Goal: Transaction & Acquisition: Purchase product/service

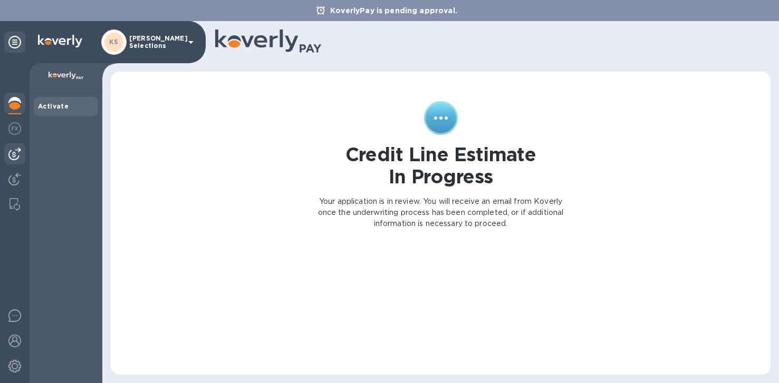
click at [14, 158] on img at bounding box center [14, 154] width 13 height 13
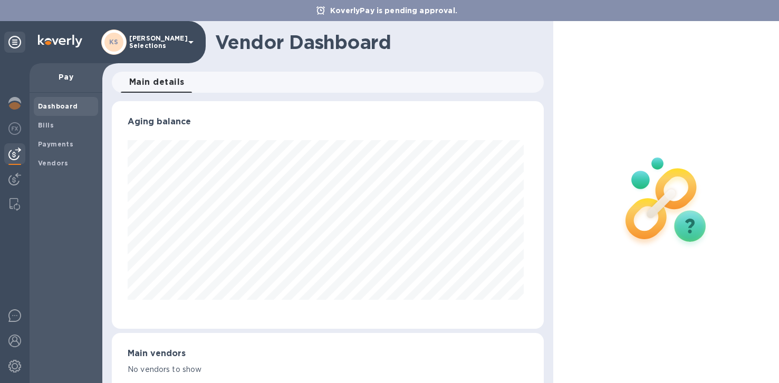
scroll to position [228, 428]
click at [51, 123] on b "Bills" at bounding box center [46, 125] width 16 height 8
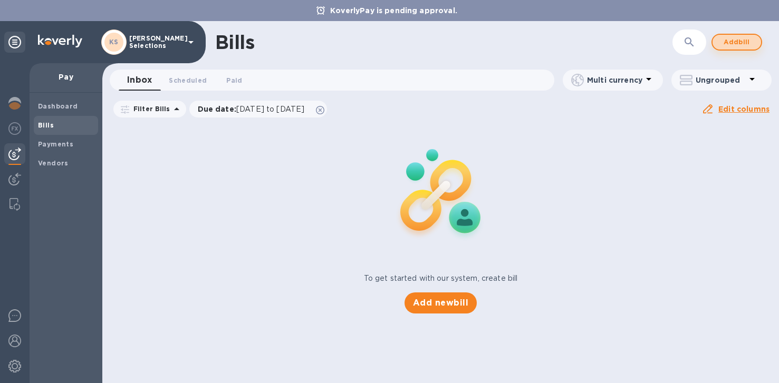
click at [745, 42] on span "Add bill" at bounding box center [737, 42] width 32 height 13
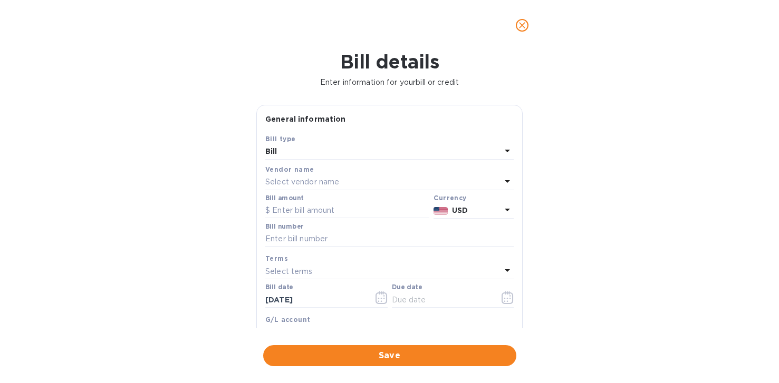
click at [313, 183] on p "Select vendor name" at bounding box center [302, 182] width 74 height 11
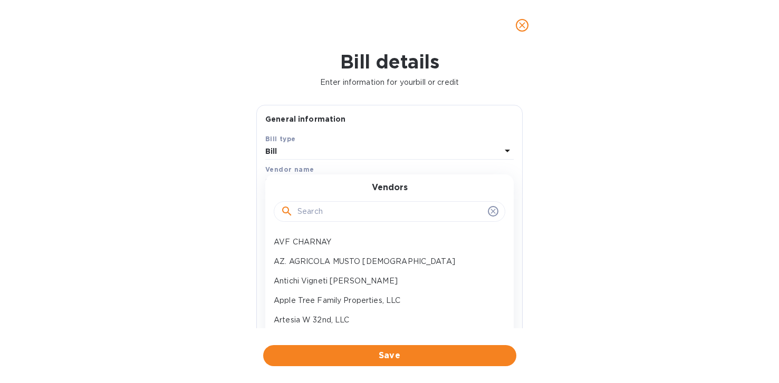
click at [314, 210] on input "text" at bounding box center [390, 212] width 186 height 16
type input "a"
click at [321, 297] on p "Apple Tree Family Properties, LLC" at bounding box center [385, 300] width 223 height 11
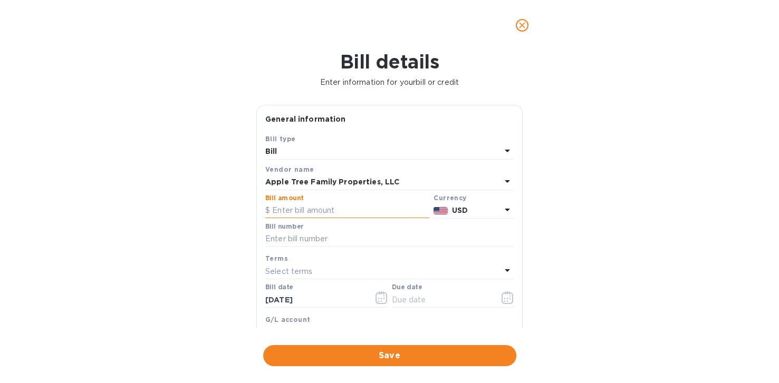
click at [300, 209] on input "text" at bounding box center [347, 211] width 164 height 16
type input "600"
click at [301, 243] on input "text" at bounding box center [389, 240] width 248 height 16
type input "[PERSON_NAME] October Rent 1010 #4"
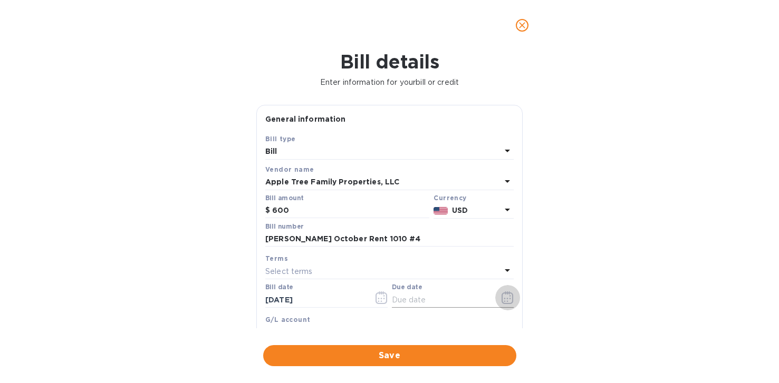
click at [505, 299] on icon "button" at bounding box center [508, 298] width 12 height 13
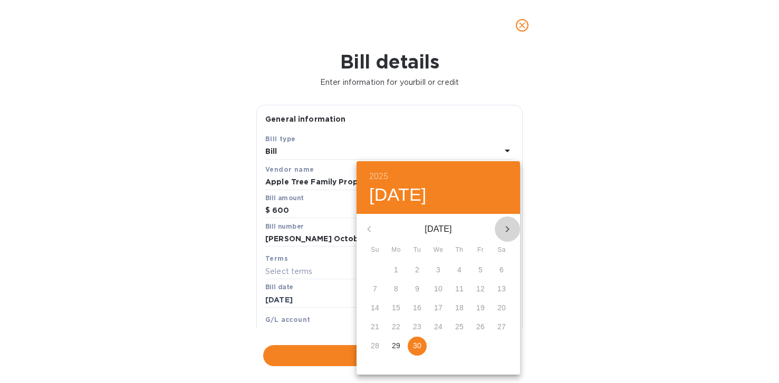
click at [509, 226] on icon "button" at bounding box center [507, 229] width 13 height 13
click at [441, 267] on span "1" at bounding box center [438, 270] width 19 height 11
type input "[DATE]"
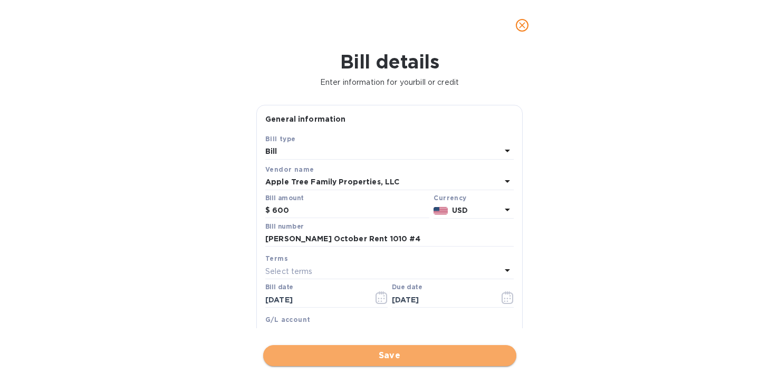
click at [377, 354] on span "Save" at bounding box center [390, 356] width 236 height 13
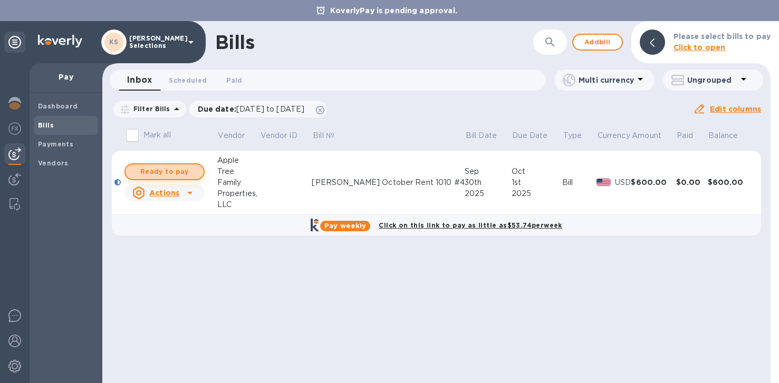
click at [155, 169] on span "Ready to pay" at bounding box center [164, 172] width 61 height 13
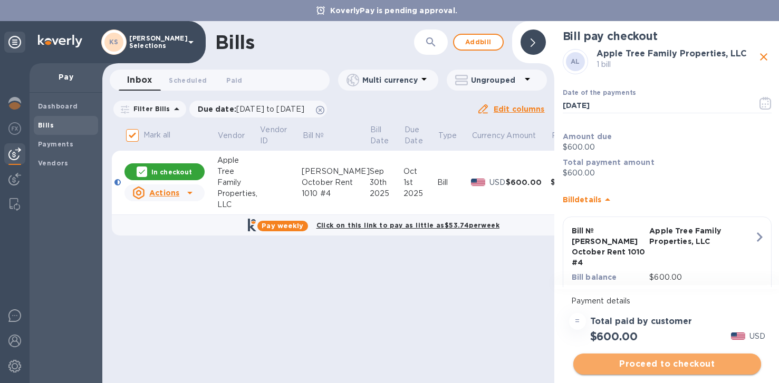
click at [640, 364] on span "Proceed to checkout" at bounding box center [667, 364] width 171 height 13
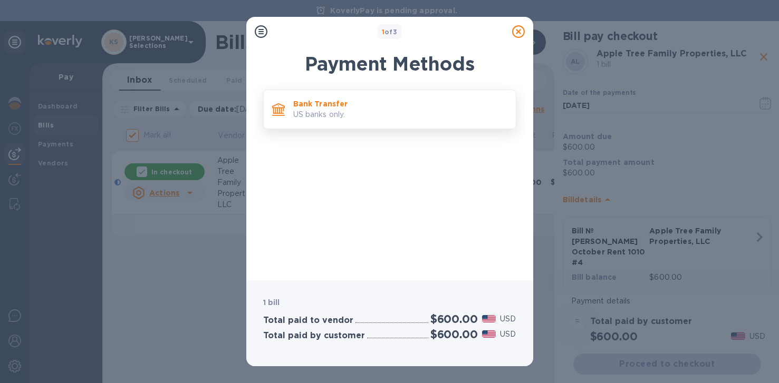
click at [352, 109] on p "US banks only." at bounding box center [400, 114] width 214 height 11
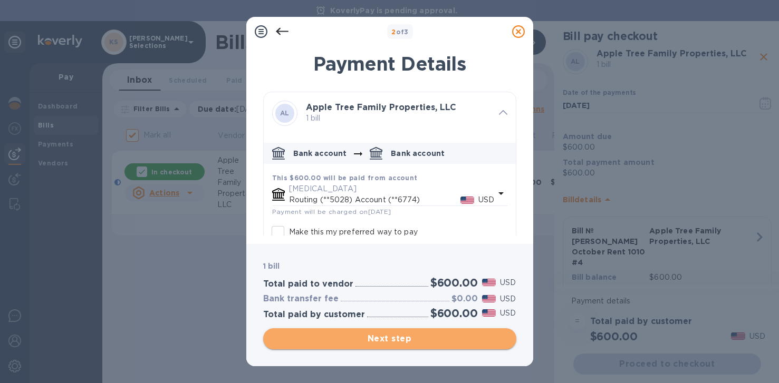
click at [390, 342] on span "Next step" at bounding box center [390, 339] width 236 height 13
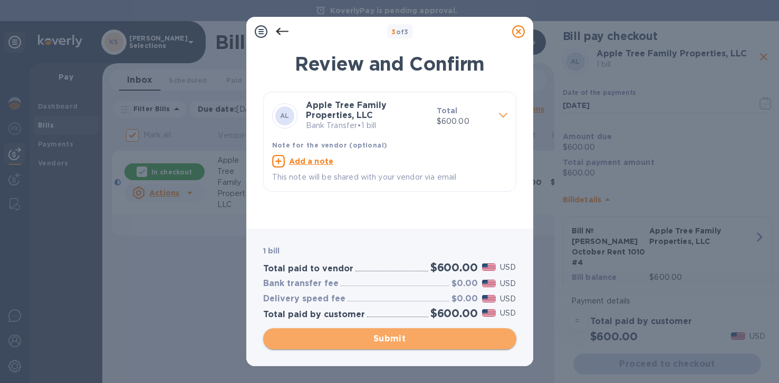
click at [390, 342] on span "Submit" at bounding box center [390, 339] width 236 height 13
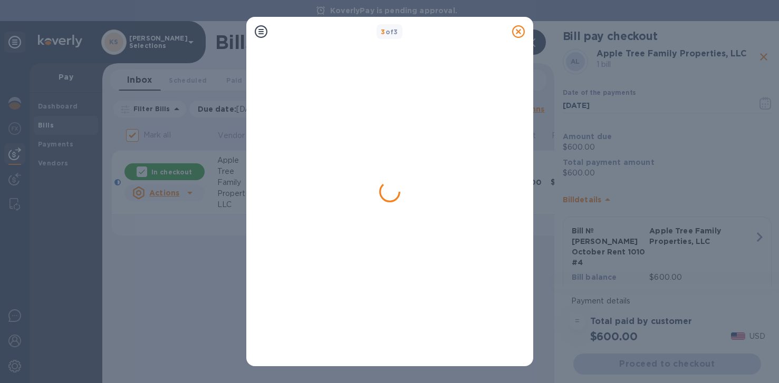
checkbox input "false"
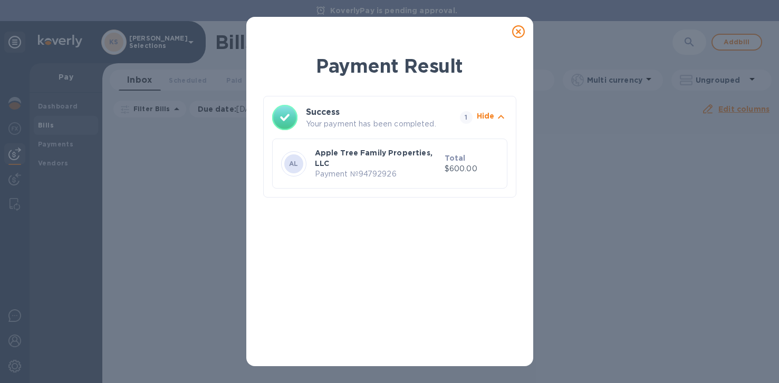
click at [516, 33] on icon at bounding box center [518, 31] width 13 height 13
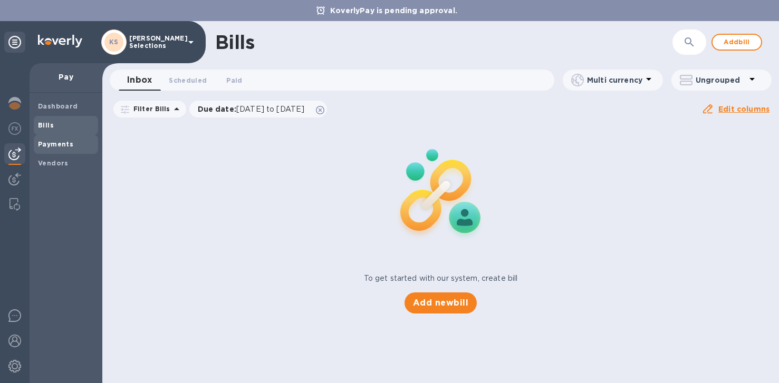
click at [53, 145] on b "Payments" at bounding box center [55, 144] width 35 height 8
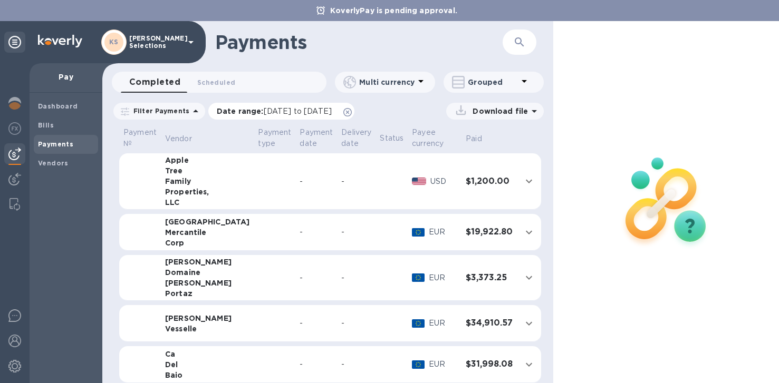
click at [283, 110] on span "[DATE] to [DATE]" at bounding box center [298, 111] width 68 height 8
click at [165, 140] on th "Vendor" at bounding box center [207, 140] width 93 height 28
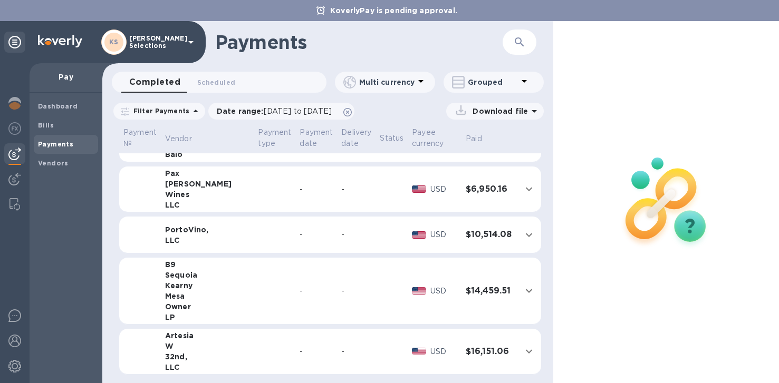
scroll to position [222, 0]
click at [254, 345] on td at bounding box center [275, 351] width 42 height 46
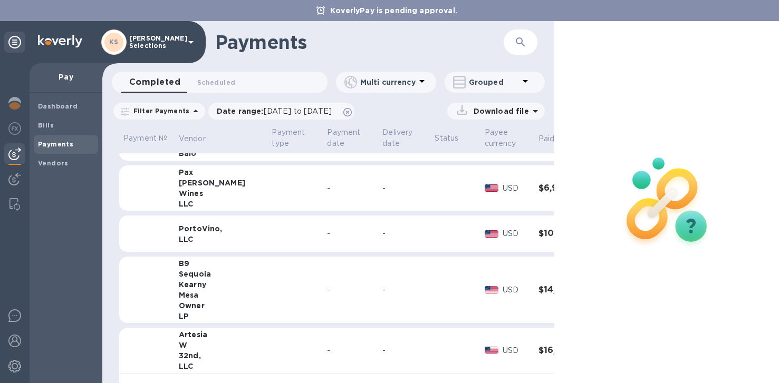
click at [195, 334] on div "Artesia" at bounding box center [221, 335] width 85 height 11
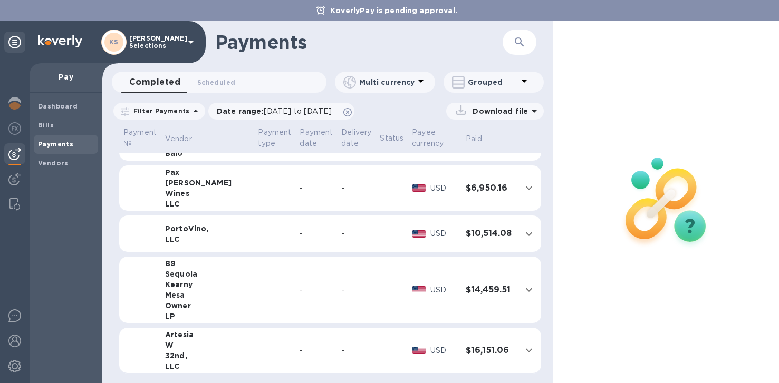
click at [523, 350] on icon "expand row" at bounding box center [529, 350] width 13 height 13
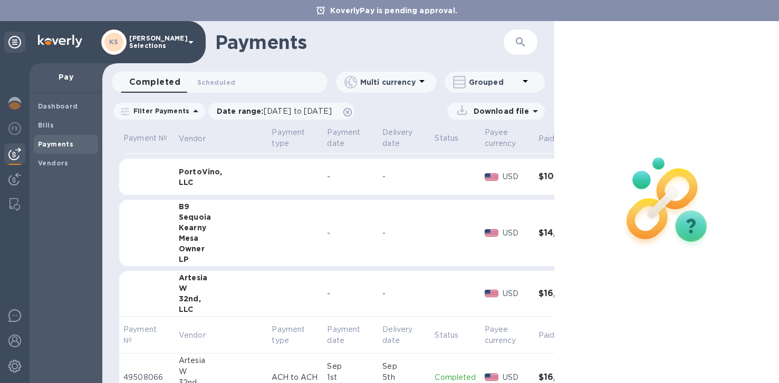
scroll to position [315, 0]
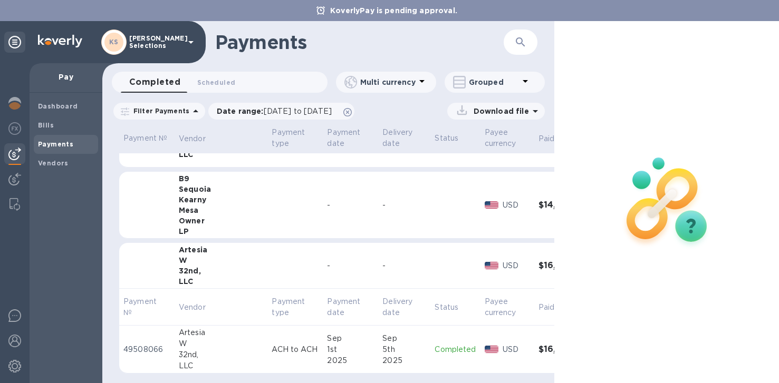
click at [272, 344] on p "ACH to ACH" at bounding box center [295, 349] width 47 height 11
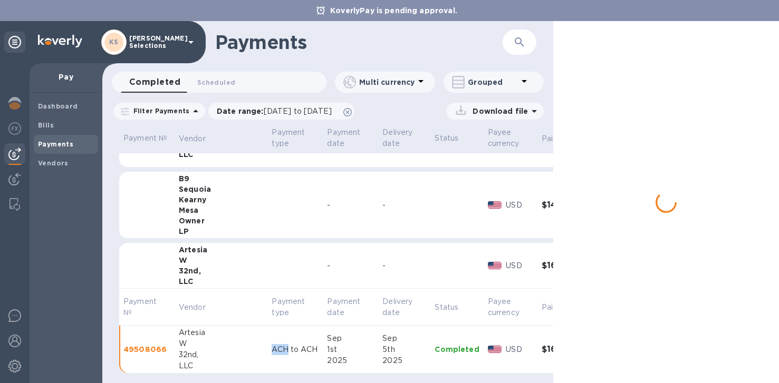
click at [272, 344] on p "ACH to ACH" at bounding box center [295, 349] width 47 height 11
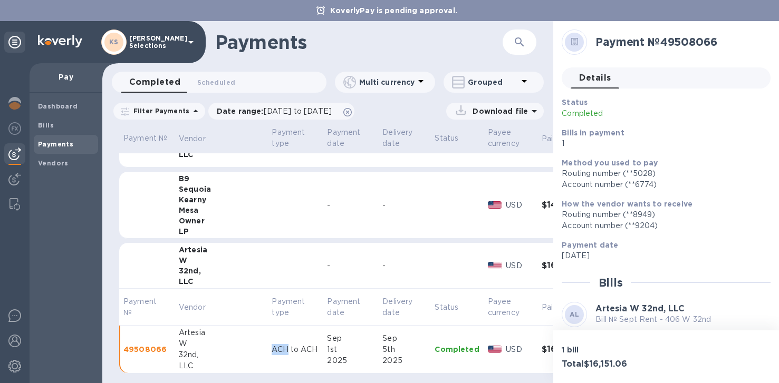
scroll to position [88, 0]
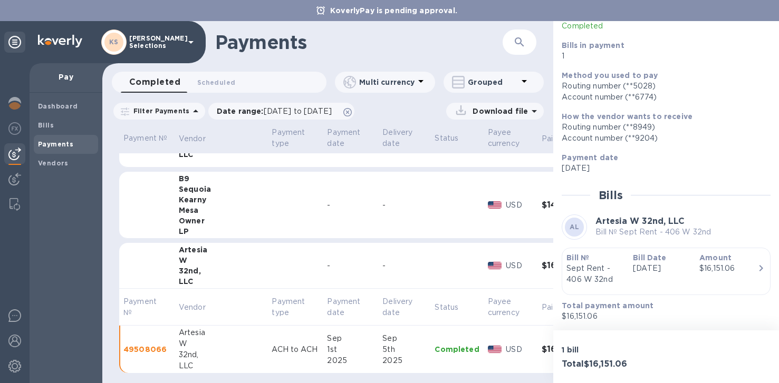
click at [640, 321] on p "$16,151.06" at bounding box center [662, 316] width 200 height 11
click at [619, 275] on p "Sept Rent - 406 W 32nd" at bounding box center [595, 274] width 58 height 22
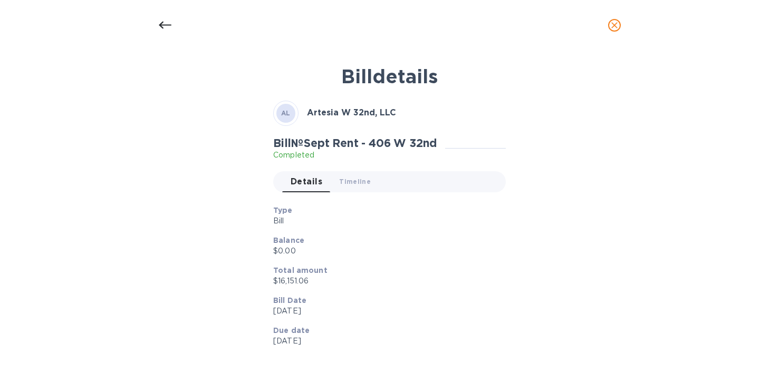
click at [619, 275] on div "Bill details AL Artesia W 32nd, LLC Bill № Sept Rent - 406 W 32nd Completed Det…" at bounding box center [389, 208] width 501 height 299
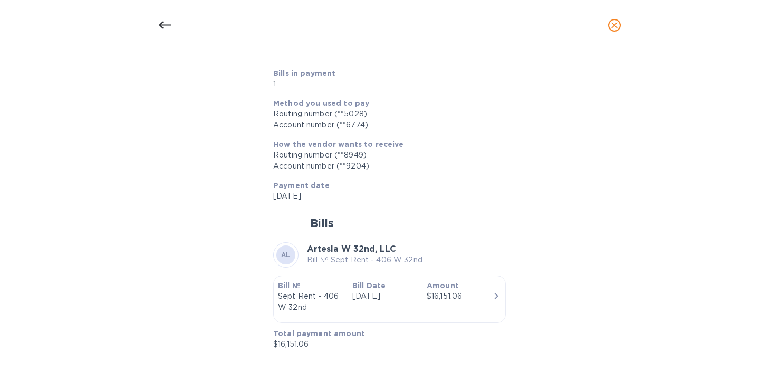
scroll to position [422, 0]
click at [364, 28] on div at bounding box center [389, 20] width 233 height 16
click at [159, 26] on icon at bounding box center [165, 25] width 13 height 13
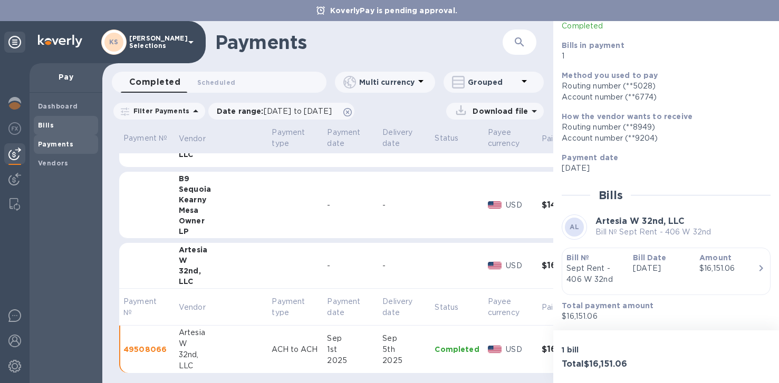
click at [42, 123] on b "Bills" at bounding box center [46, 125] width 16 height 8
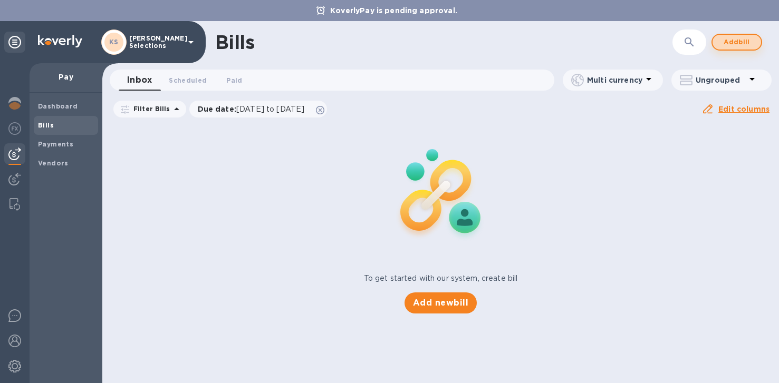
click at [742, 39] on span "Add bill" at bounding box center [737, 42] width 32 height 13
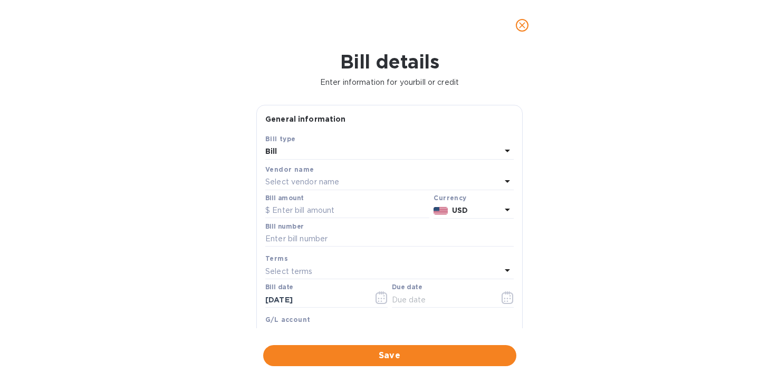
click at [342, 184] on div "Select vendor name" at bounding box center [383, 182] width 236 height 15
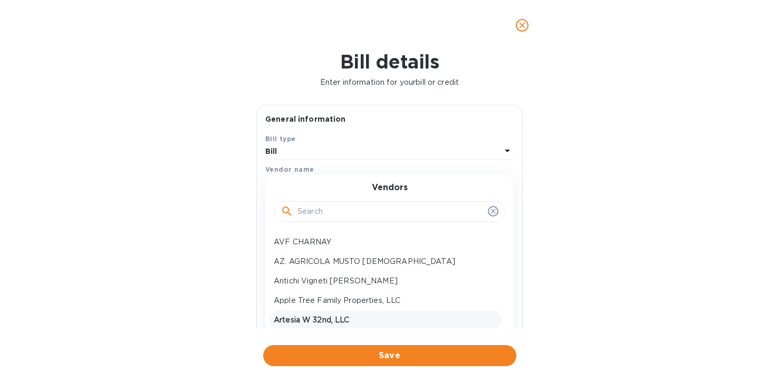
click at [311, 324] on p "Artesia W 32nd, LLC" at bounding box center [385, 320] width 223 height 11
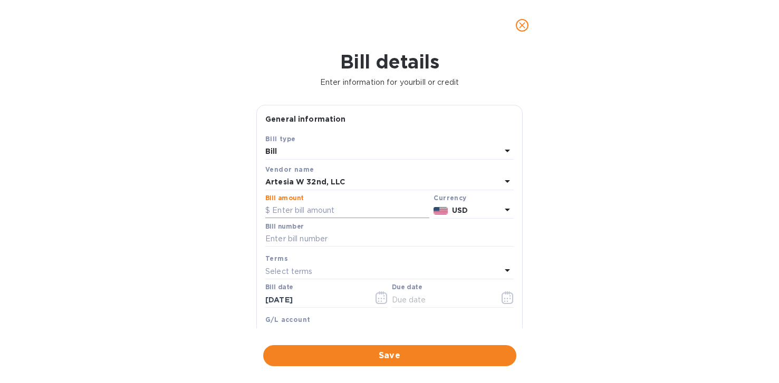
click at [311, 211] on input "text" at bounding box center [347, 211] width 164 height 16
type input "17,665.13"
click at [285, 238] on input "text" at bounding box center [389, 240] width 248 height 16
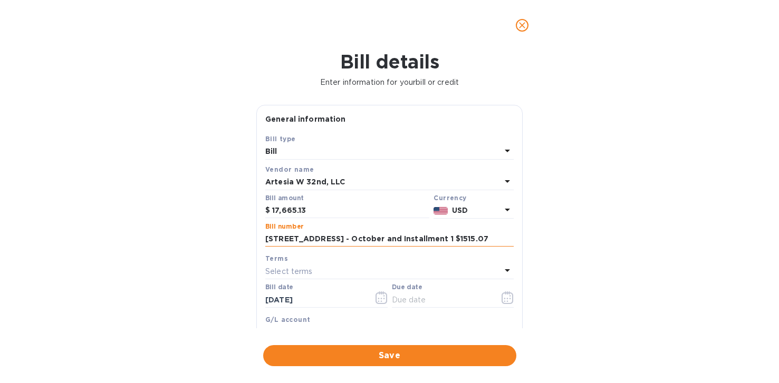
click at [452, 241] on input "[STREET_ADDRESS] - October and Installment 1 $1515.07" at bounding box center [389, 240] width 248 height 16
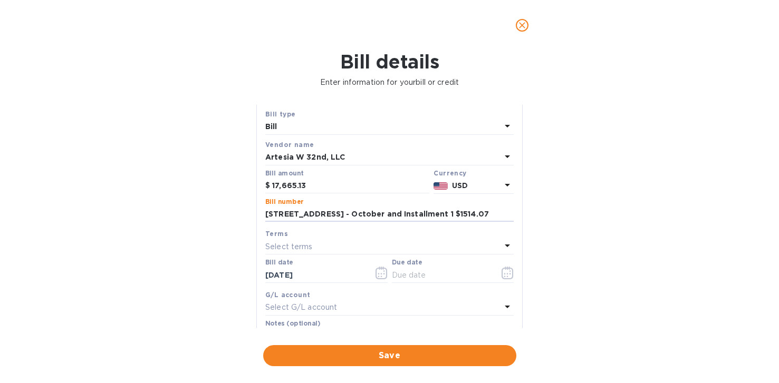
scroll to position [23, 0]
drag, startPoint x: 468, startPoint y: 217, endPoint x: 381, endPoint y: 217, distance: 86.5
click at [381, 217] on input "[STREET_ADDRESS] - October and Installment 1 $1514.07" at bounding box center [389, 216] width 248 height 16
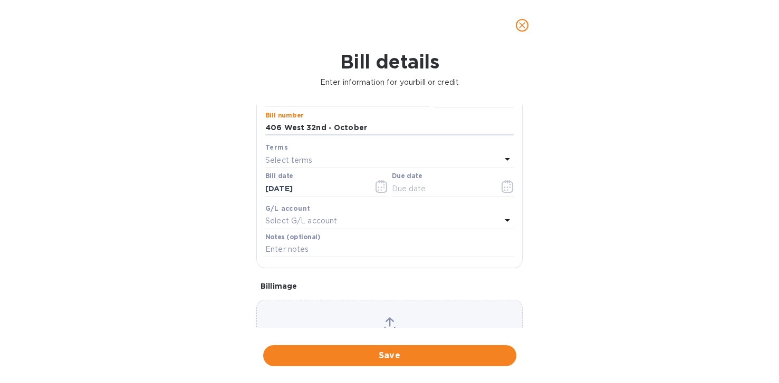
scroll to position [138, 0]
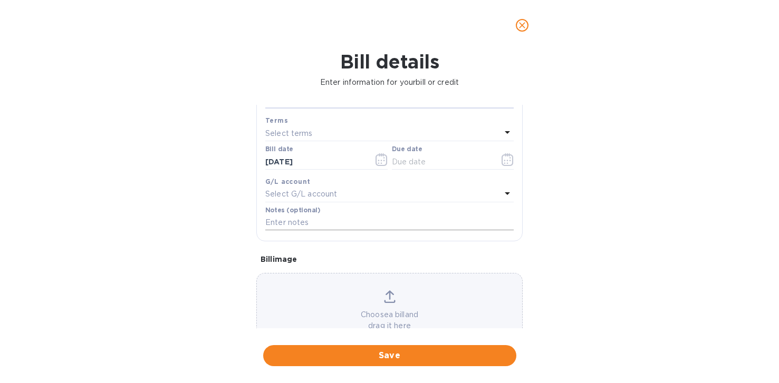
type input "406 West 32nd - October"
click at [303, 218] on input "text" at bounding box center [389, 223] width 248 height 16
paste input "Installment 1 $1514.07"
click at [310, 226] on input "Installment 1 $1514.07" at bounding box center [389, 223] width 248 height 16
click at [385, 219] on input "Installment #1 of 3 $1514.07" at bounding box center [389, 223] width 248 height 16
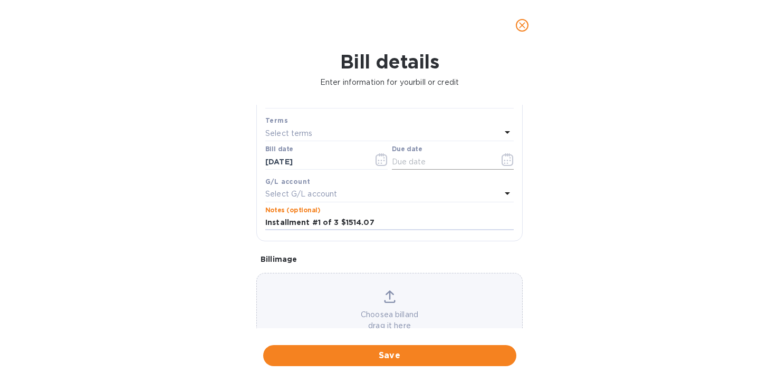
type input "Installment #1 of 3 $1514.07"
click at [502, 162] on icon "button" at bounding box center [508, 159] width 12 height 13
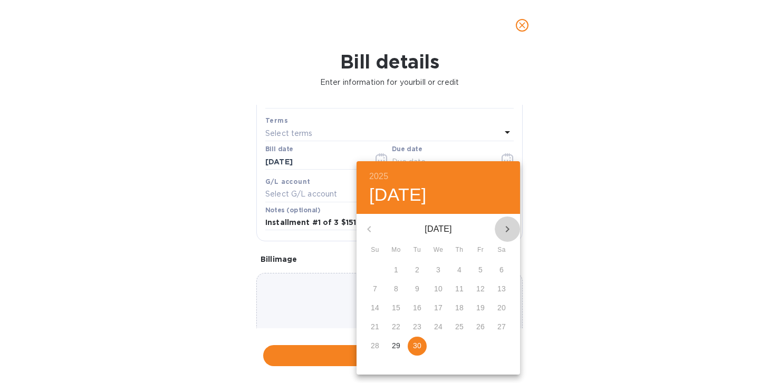
click at [510, 230] on icon "button" at bounding box center [507, 229] width 13 height 13
click at [441, 268] on span "1" at bounding box center [438, 270] width 19 height 11
type input "[DATE]"
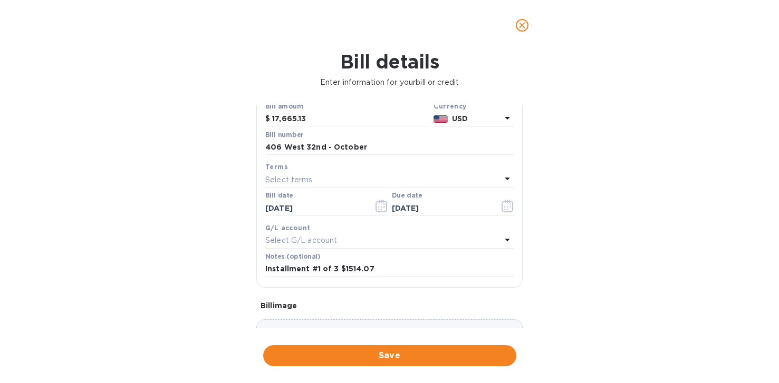
scroll to position [173, 0]
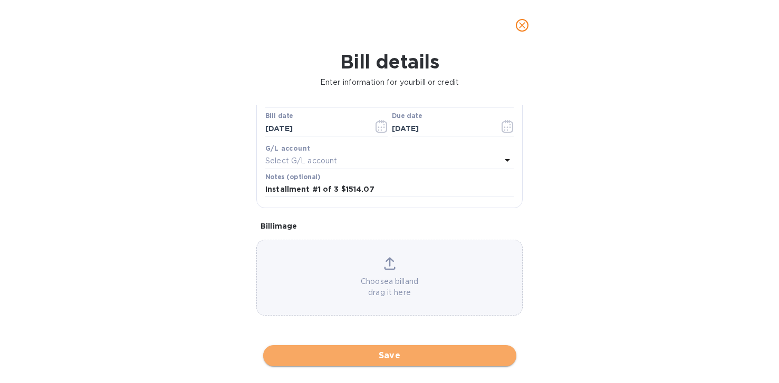
click at [384, 355] on span "Save" at bounding box center [390, 356] width 236 height 13
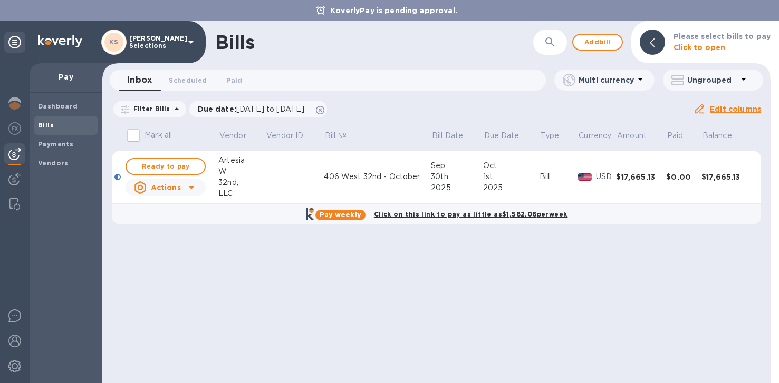
click at [306, 295] on div "Bills ​ Add bill Please select bills to pay Click to open Inbox 0 Scheduled 0 P…" at bounding box center [436, 202] width 668 height 362
click at [168, 167] on span "Ready to pay" at bounding box center [165, 166] width 61 height 13
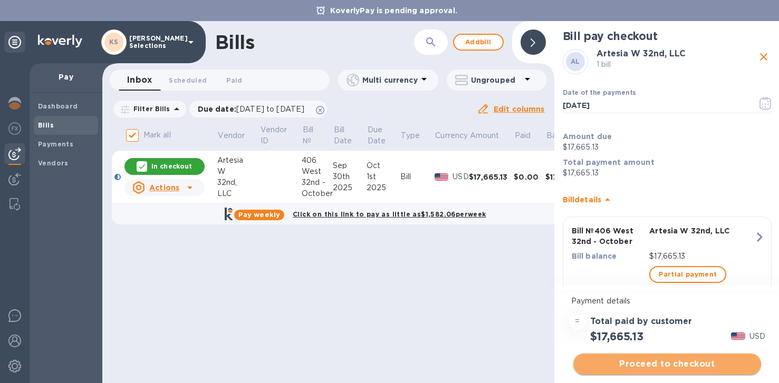
click at [684, 364] on span "Proceed to checkout" at bounding box center [667, 364] width 171 height 13
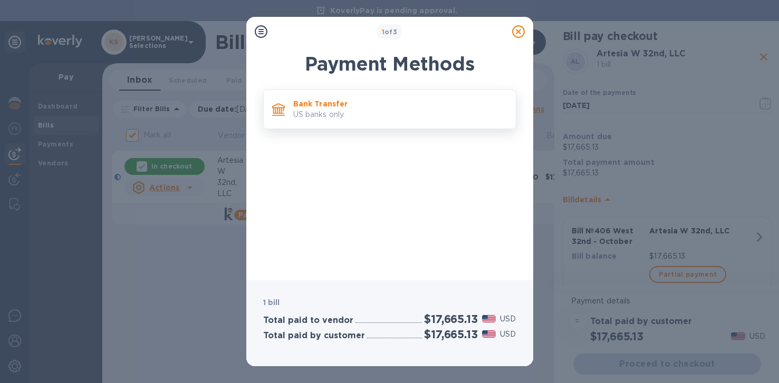
click at [414, 119] on p "US banks only." at bounding box center [400, 114] width 214 height 11
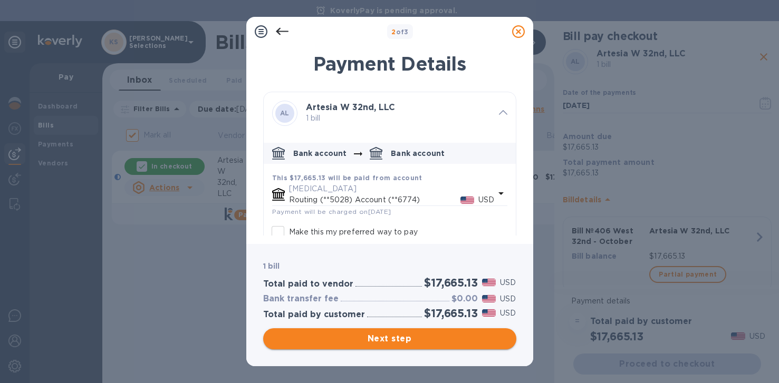
click at [366, 342] on span "Next step" at bounding box center [390, 339] width 236 height 13
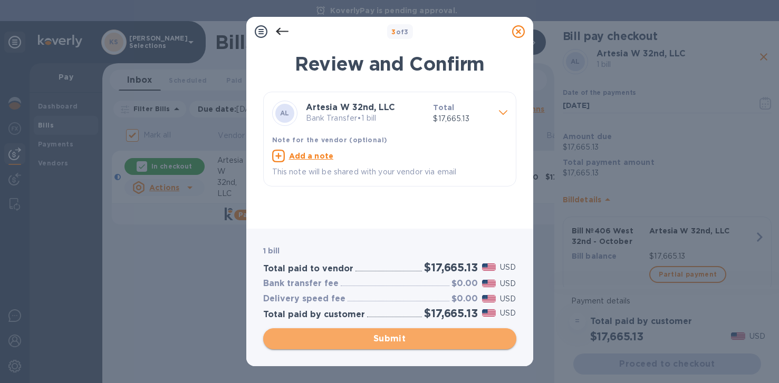
click at [366, 340] on span "Submit" at bounding box center [390, 339] width 236 height 13
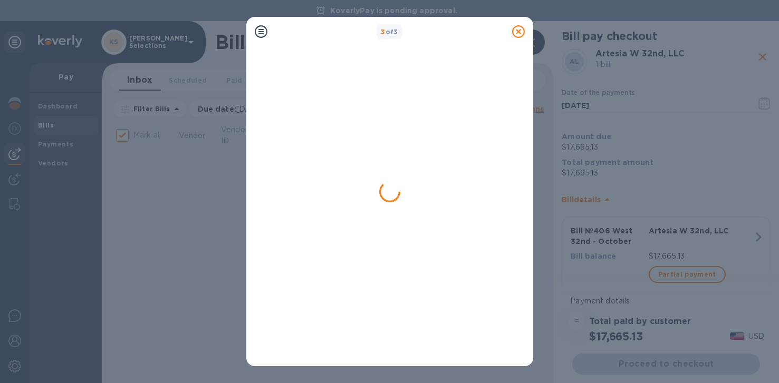
checkbox input "false"
